Goal: Transaction & Acquisition: Purchase product/service

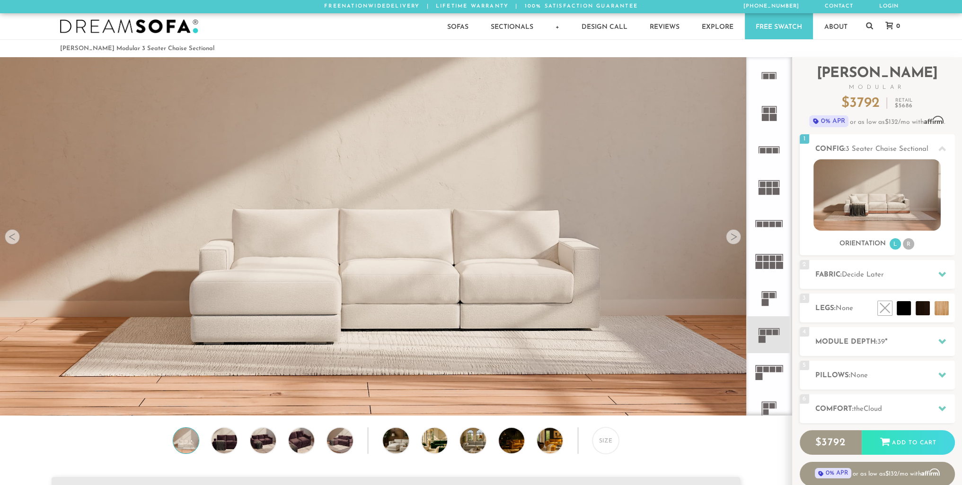
click at [78, 441] on div "Size" at bounding box center [395, 443] width 791 height 31
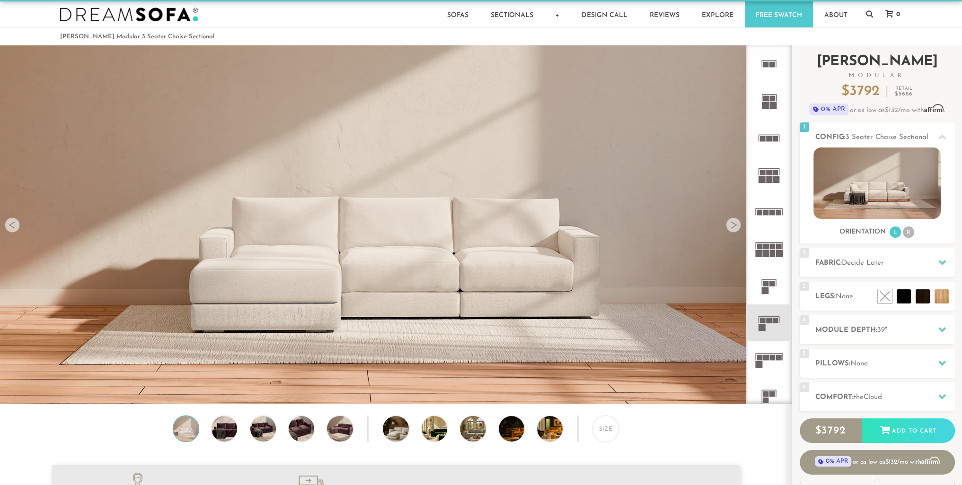
scroll to position [8, 0]
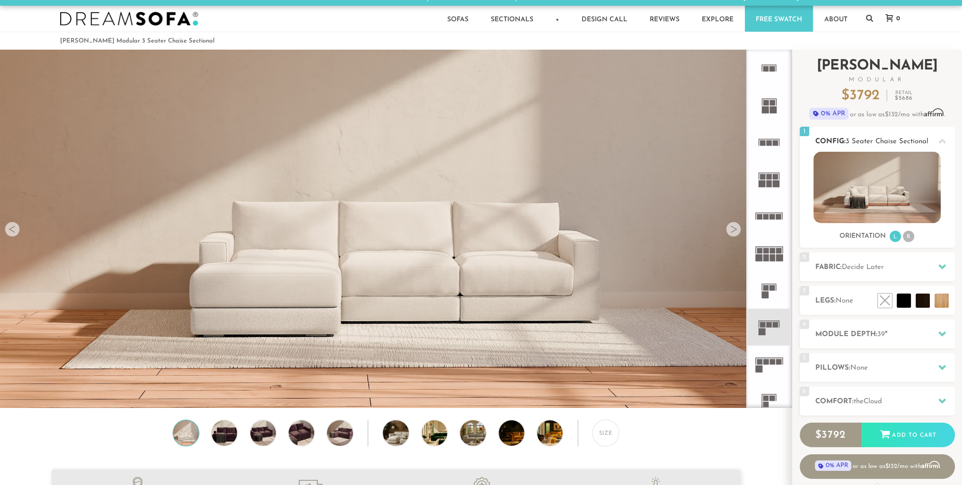
click at [909, 238] on li "R" at bounding box center [908, 236] width 11 height 11
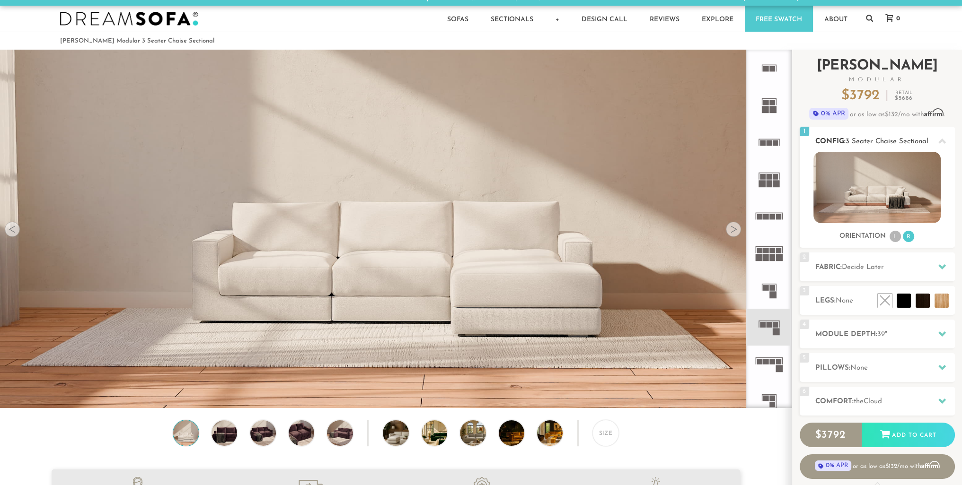
click at [890, 241] on ul "L R" at bounding box center [901, 236] width 26 height 13
click at [891, 241] on li "L" at bounding box center [894, 236] width 11 height 11
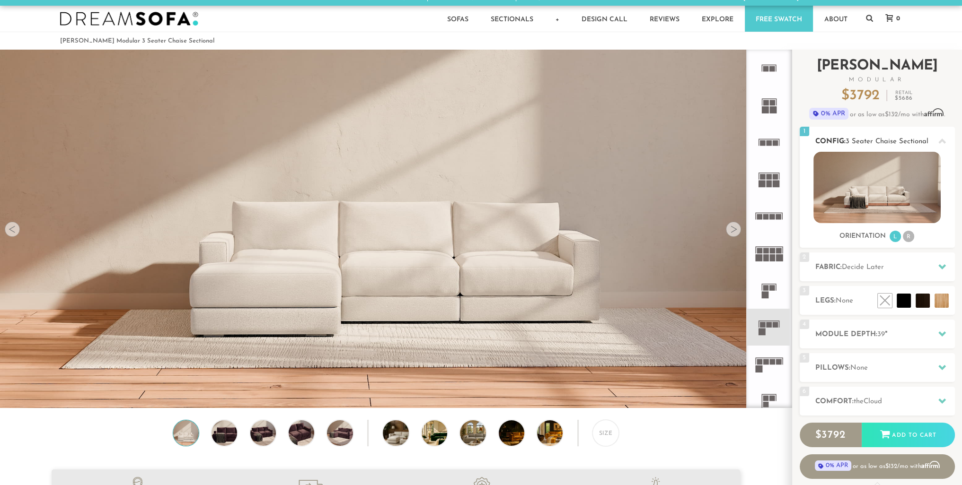
click at [908, 237] on li "R" at bounding box center [908, 236] width 11 height 11
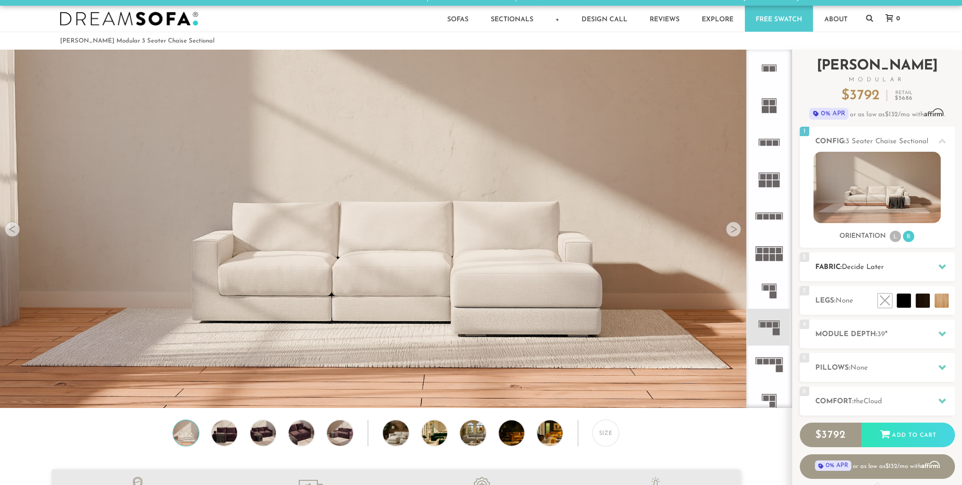
click at [941, 267] on icon at bounding box center [942, 266] width 8 height 5
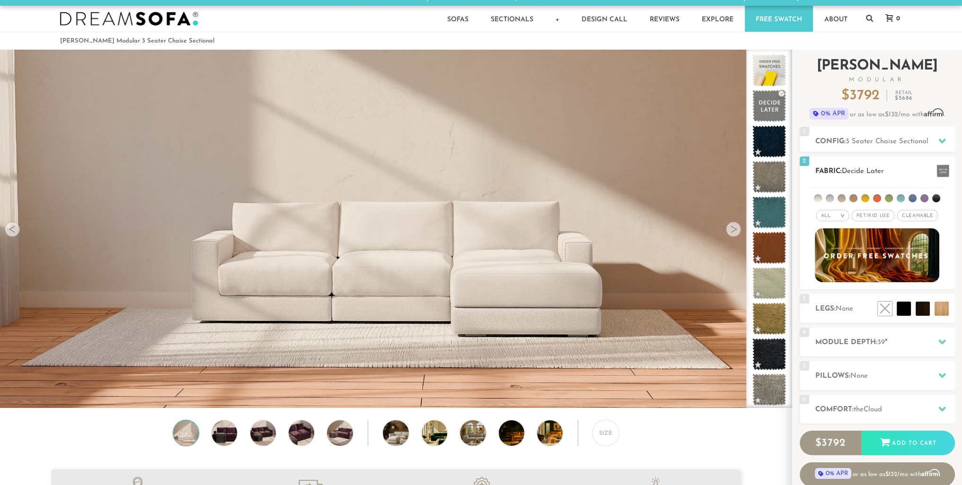
click at [887, 199] on li at bounding box center [889, 198] width 8 height 8
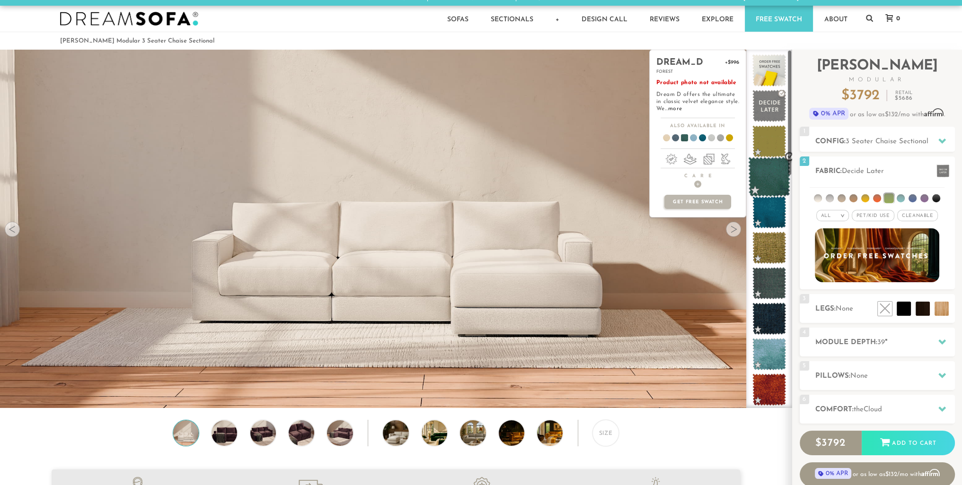
click at [766, 173] on span at bounding box center [769, 177] width 42 height 40
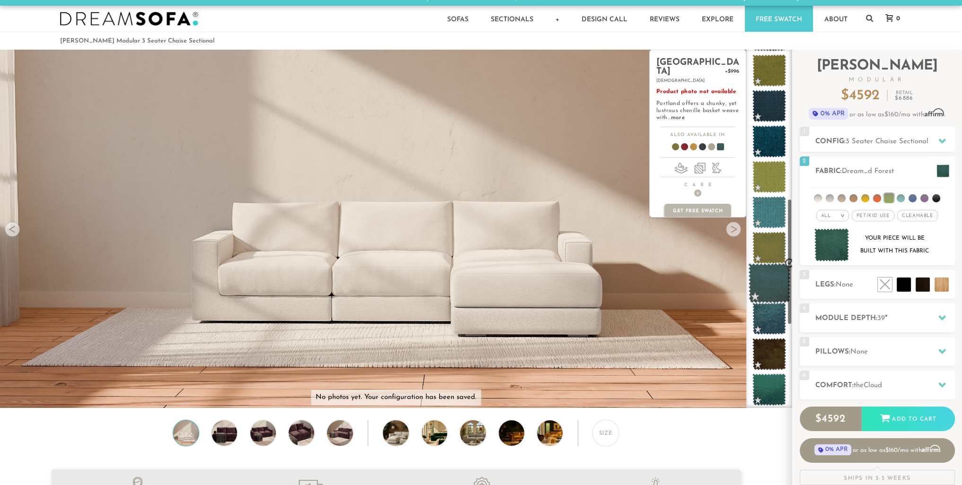
scroll to position [428, 0]
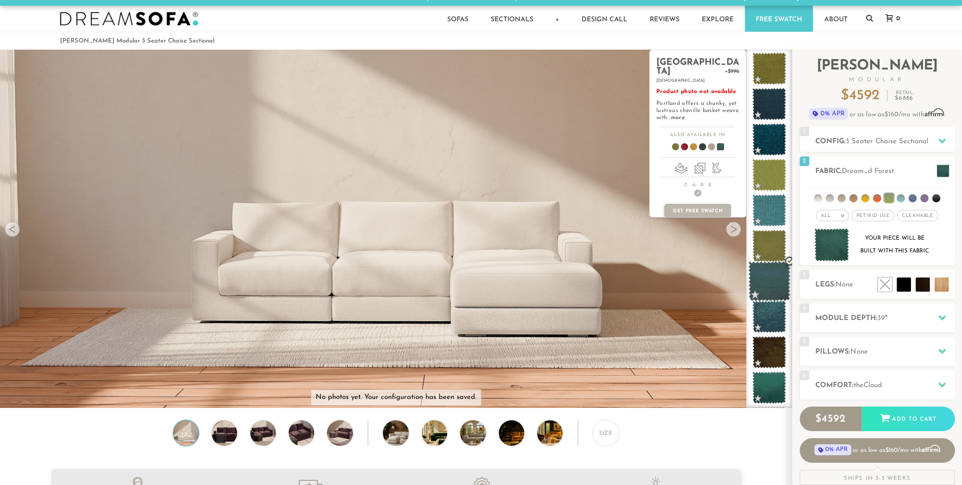
click at [775, 279] on span at bounding box center [769, 282] width 42 height 40
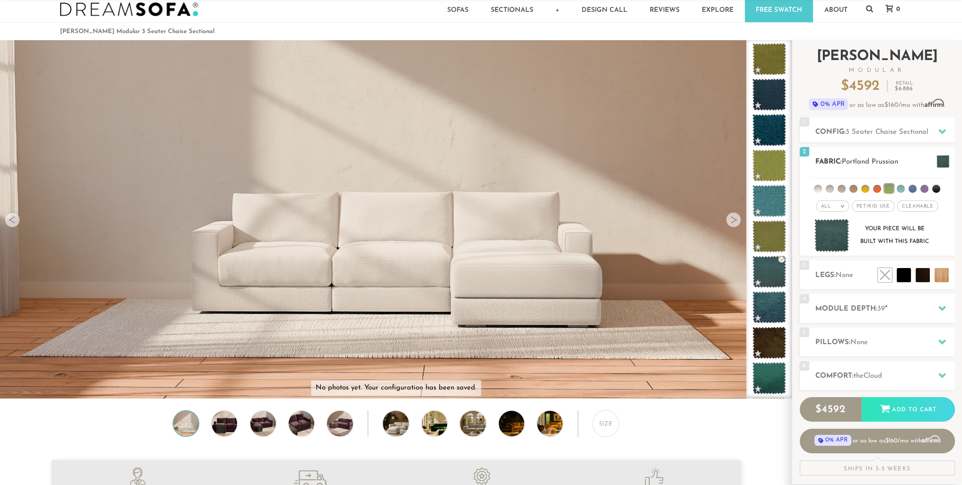
scroll to position [15, 0]
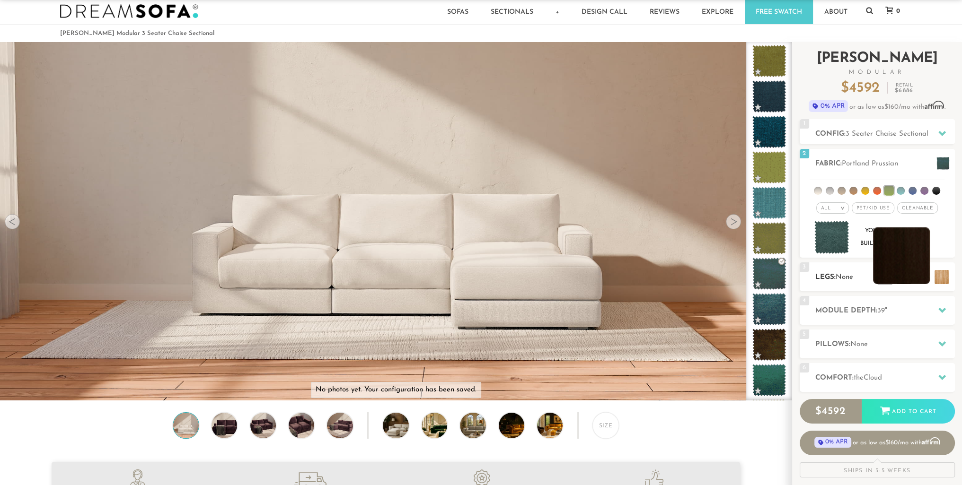
click at [921, 277] on li at bounding box center [901, 256] width 57 height 57
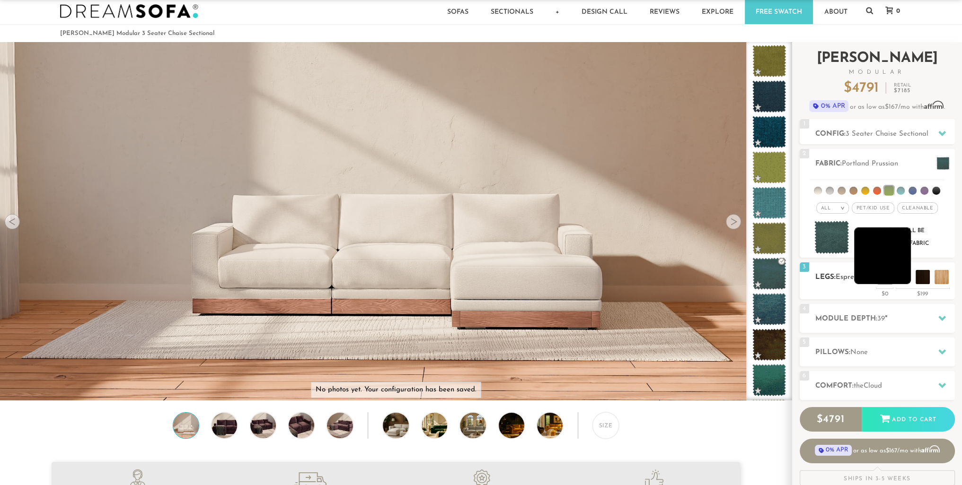
click at [902, 281] on li at bounding box center [882, 256] width 57 height 57
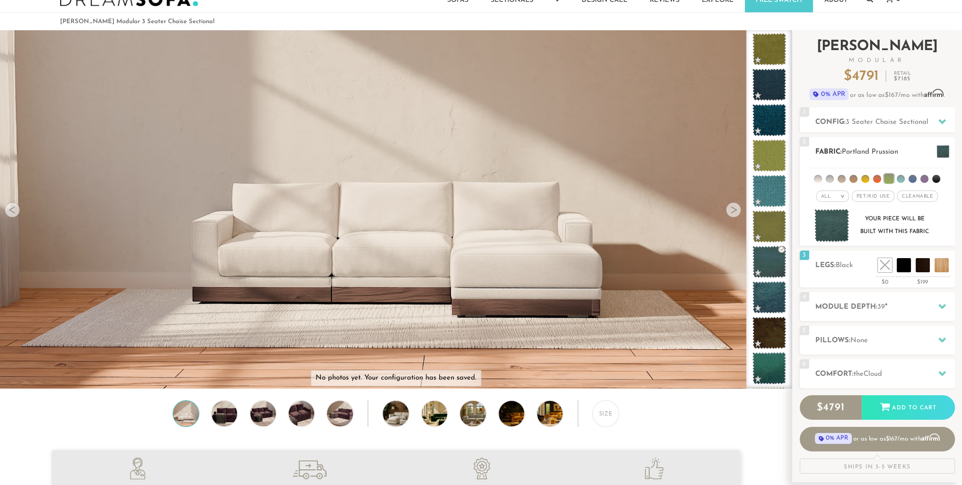
scroll to position [22, 0]
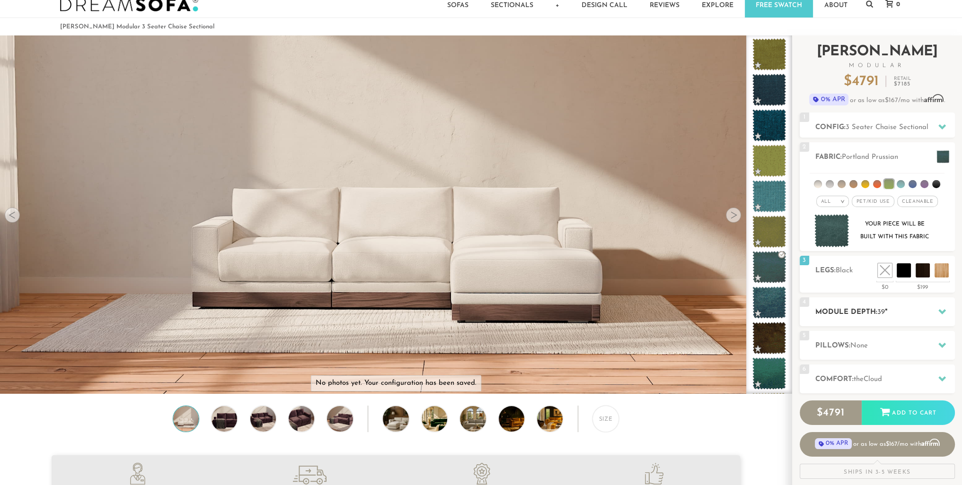
click at [939, 311] on icon at bounding box center [942, 311] width 8 height 5
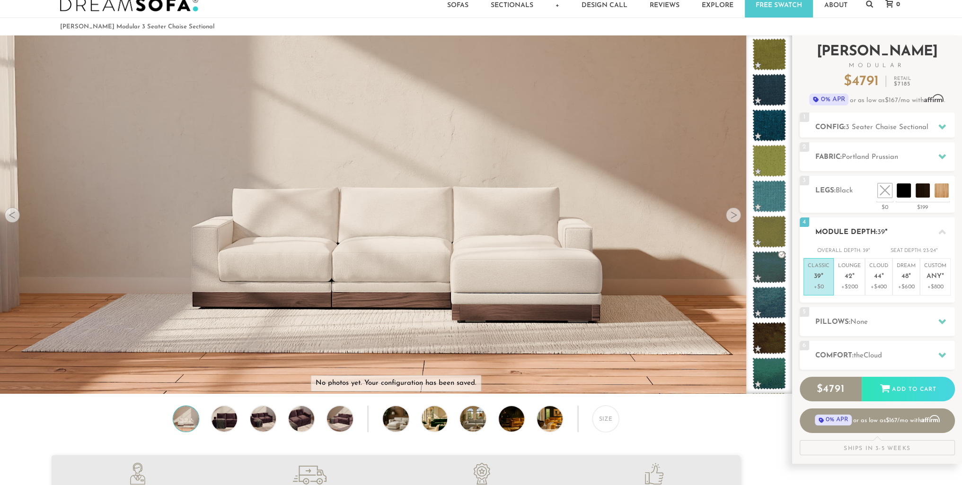
click at [944, 233] on icon at bounding box center [942, 231] width 8 height 5
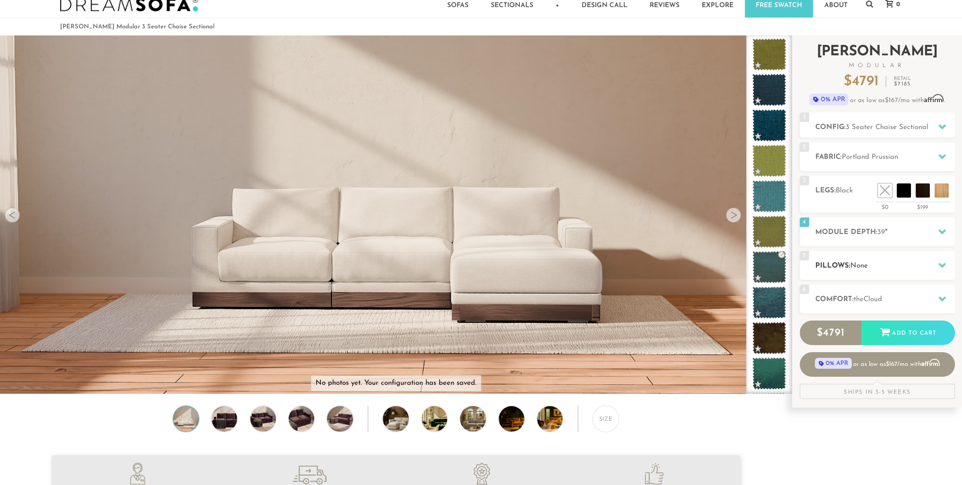
click at [938, 262] on icon at bounding box center [942, 266] width 8 height 8
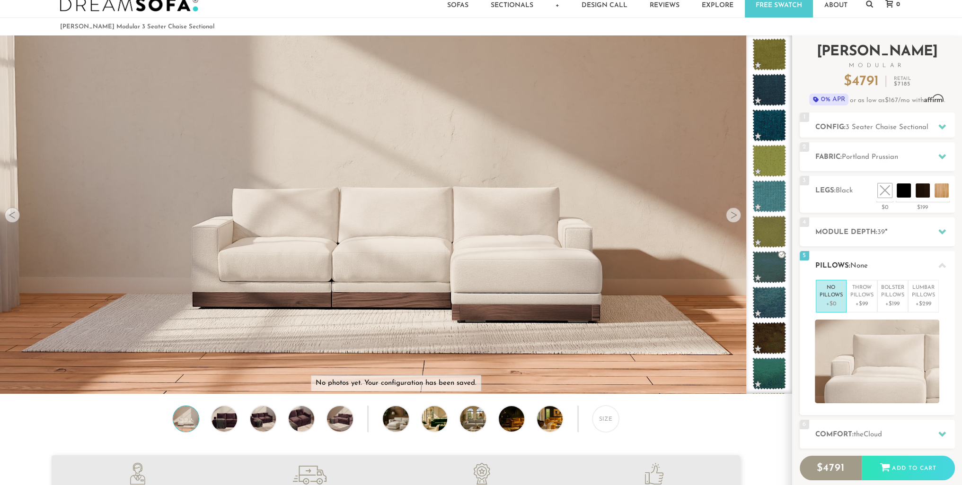
click at [940, 263] on icon at bounding box center [942, 266] width 8 height 8
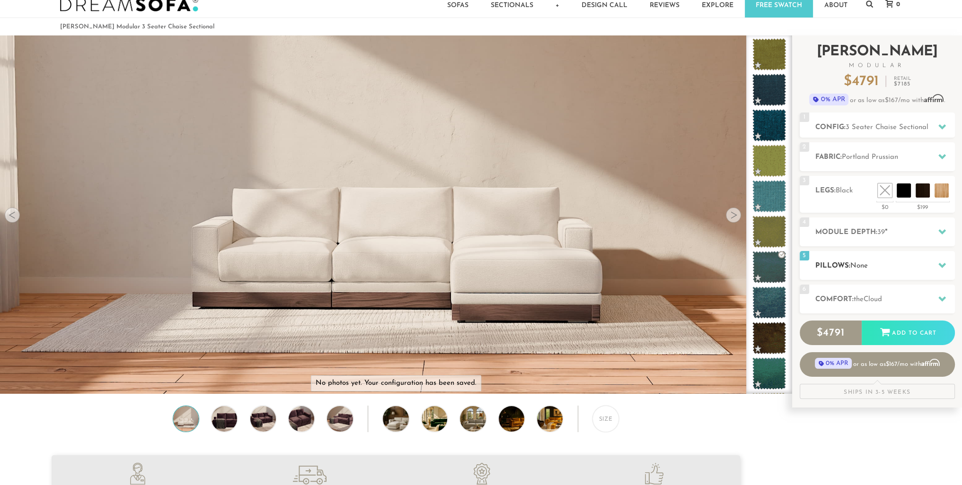
click at [940, 263] on icon at bounding box center [942, 266] width 8 height 8
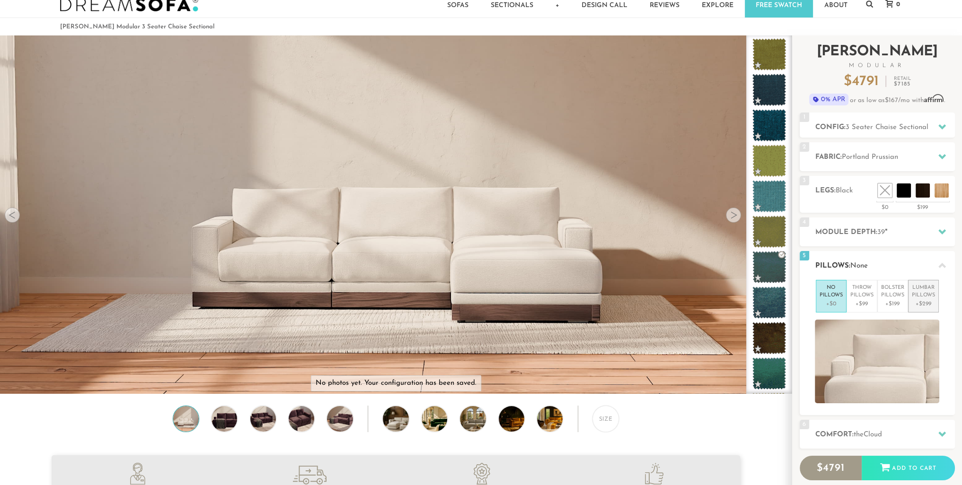
click at [920, 300] on p "+$299" at bounding box center [923, 304] width 23 height 9
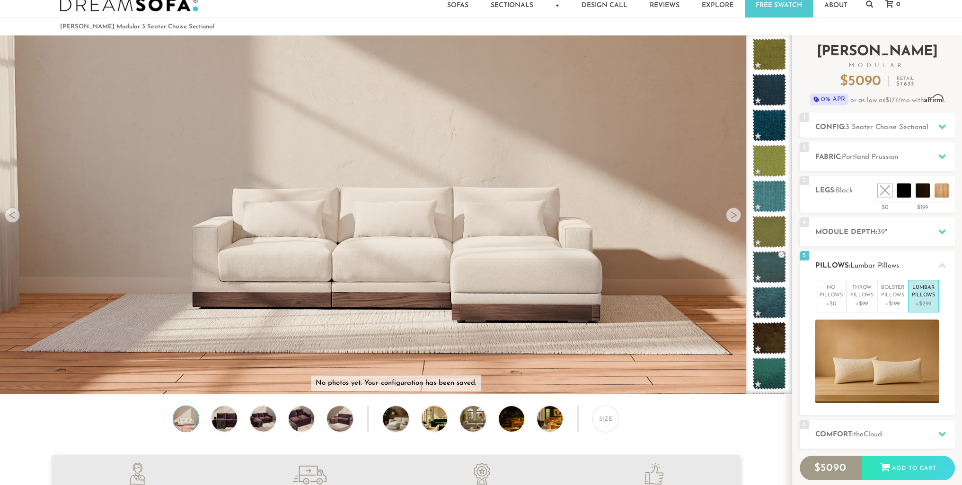
click at [922, 300] on p "+$299" at bounding box center [923, 304] width 23 height 9
click at [820, 292] on p "No Pillows" at bounding box center [830, 292] width 23 height 16
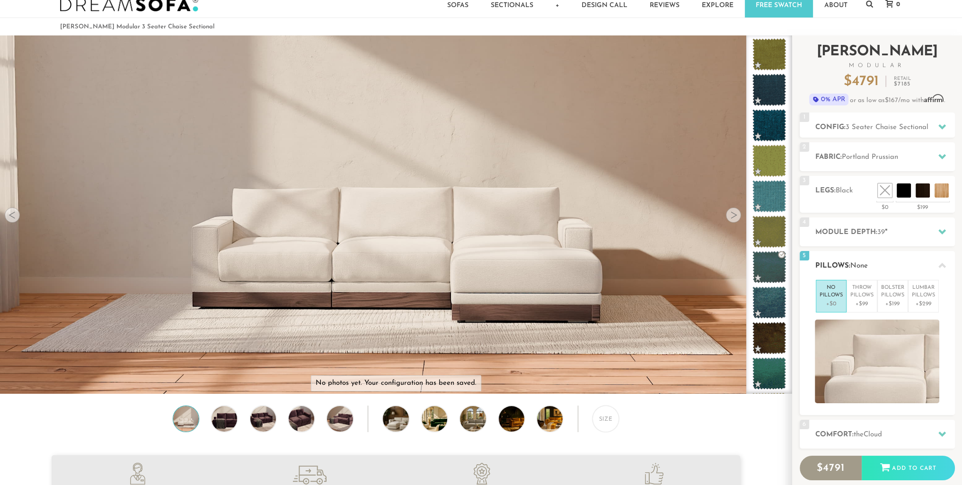
click at [942, 263] on icon at bounding box center [942, 266] width 8 height 8
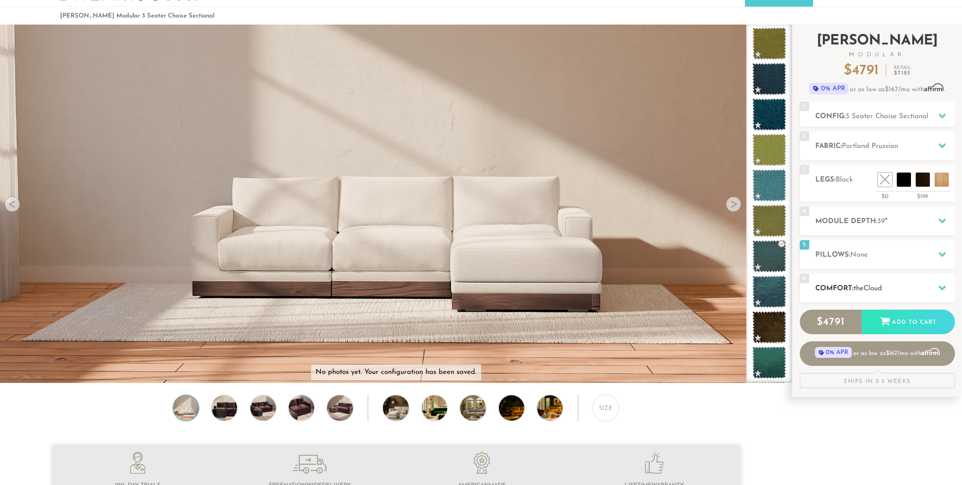
scroll to position [32, 0]
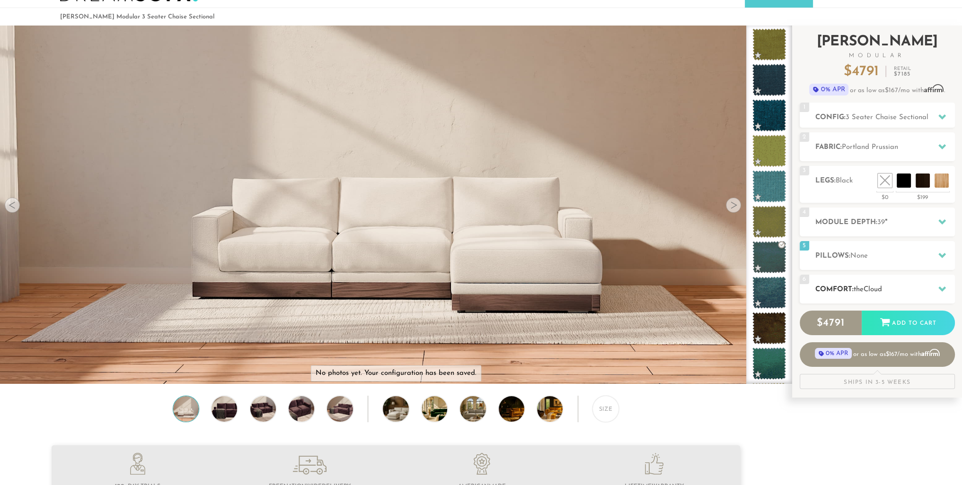
click at [944, 289] on icon at bounding box center [942, 289] width 8 height 8
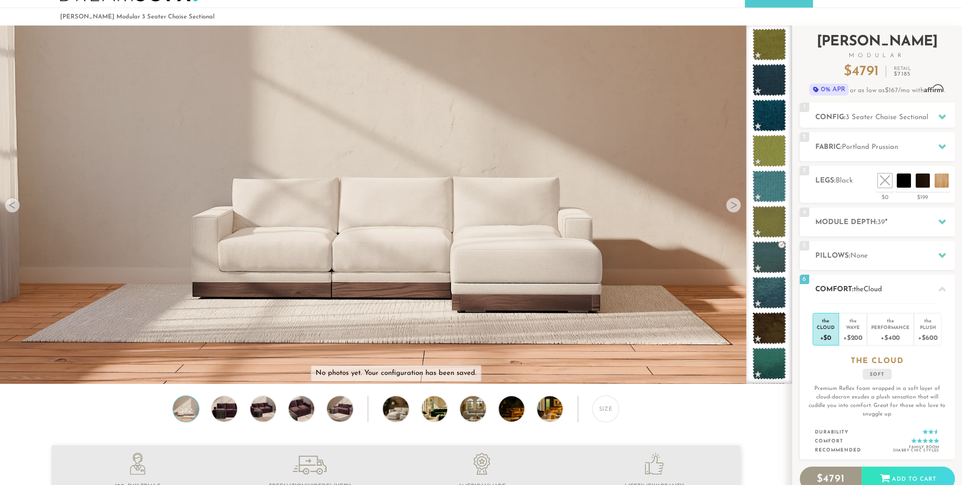
click at [944, 289] on icon at bounding box center [942, 290] width 8 height 8
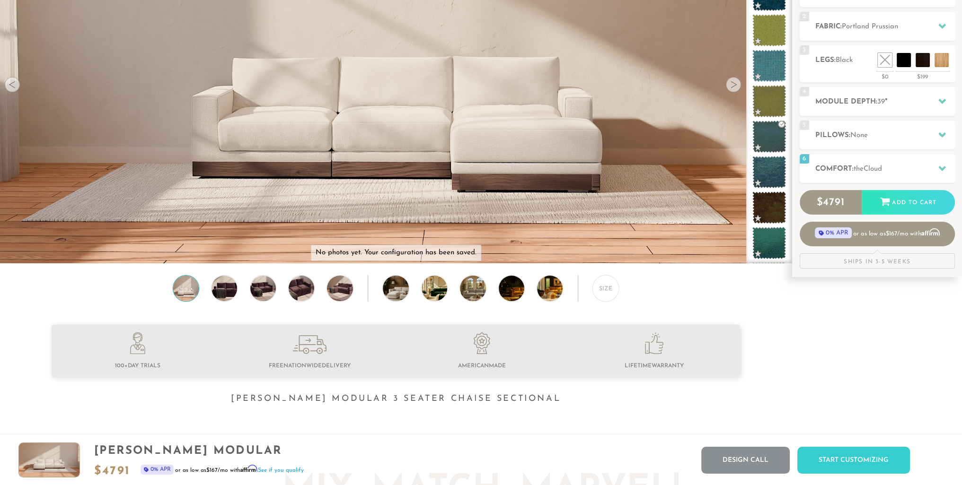
scroll to position [0, 0]
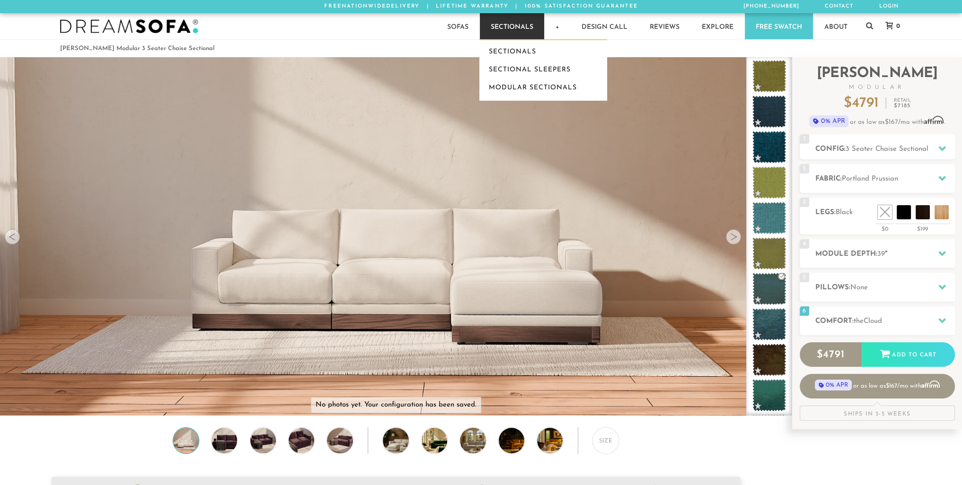
click at [520, 35] on link "Sectionals" at bounding box center [512, 26] width 64 height 26
